Goal: Transaction & Acquisition: Purchase product/service

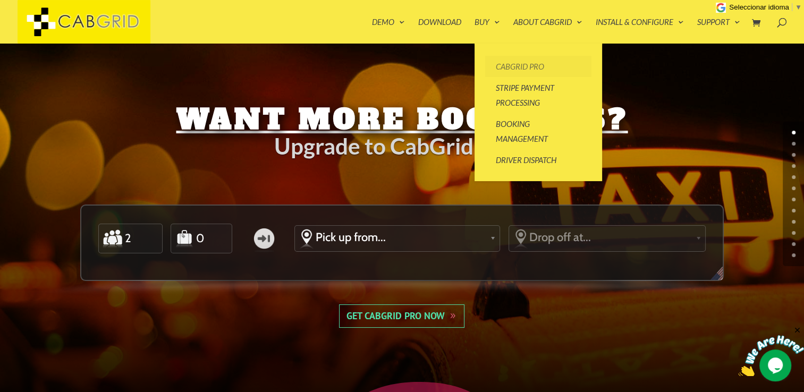
click at [494, 64] on link "CabGrid Pro" at bounding box center [538, 66] width 106 height 21
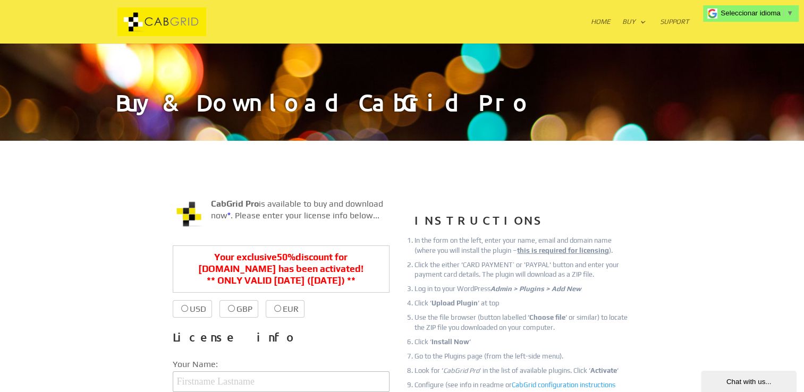
scroll to position [53, 0]
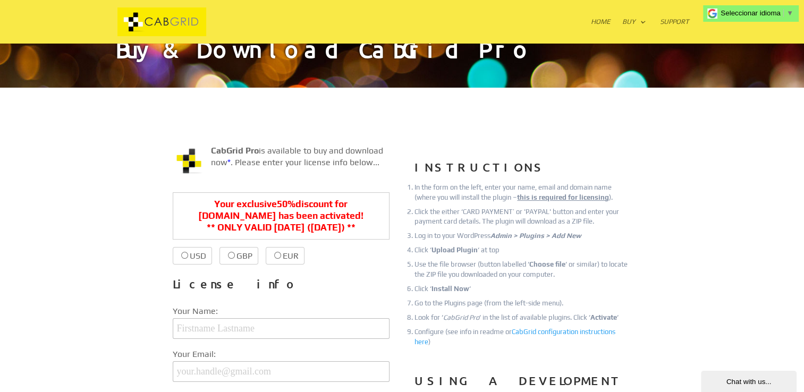
click at [189, 258] on label "USD $39.99 $20.00" at bounding box center [192, 256] width 39 height 18
click at [188, 258] on input "USD $39.99 $20.00" at bounding box center [184, 255] width 7 height 7
radio input "true"
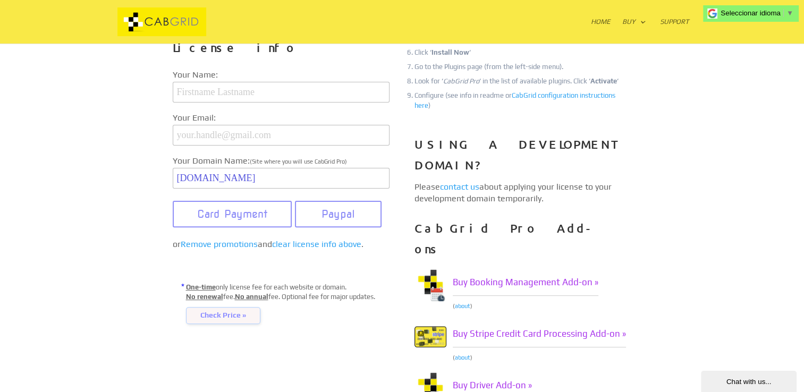
scroll to position [319, 0]
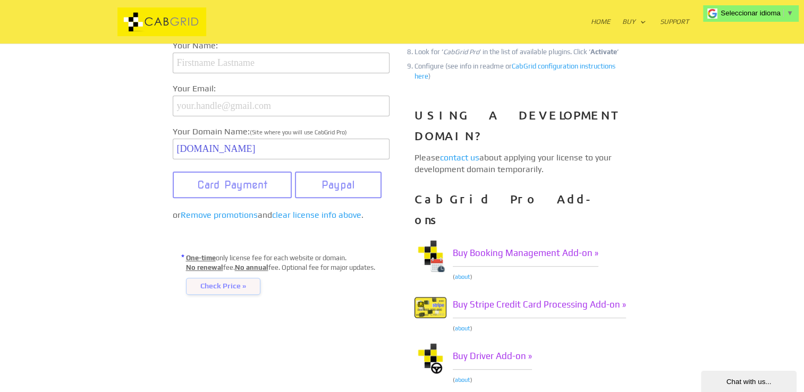
click at [207, 287] on span "Check Price »" at bounding box center [223, 286] width 74 height 17
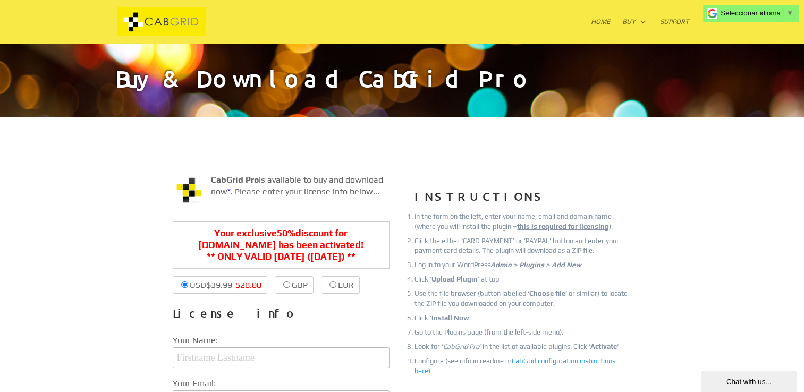
scroll to position [0, 0]
